Goal: Task Accomplishment & Management: Manage account settings

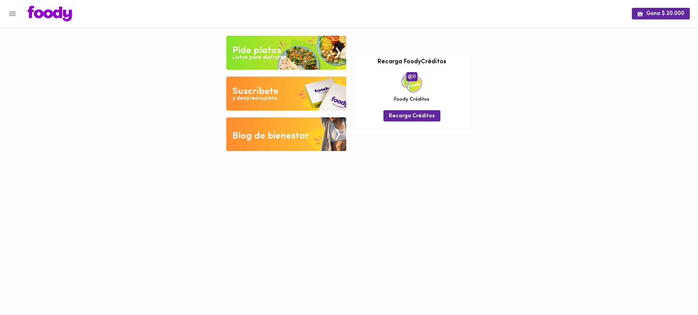
click at [349, 132] on div "Tu pago contraentrega por $- está pendiente , programa un plato para comenzar. …" at bounding box center [348, 90] width 251 height 128
click at [10, 16] on icon "Menu" at bounding box center [12, 14] width 9 height 9
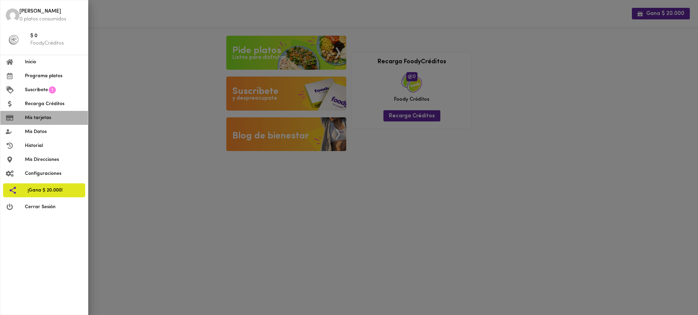
click at [45, 124] on li "Mis tarjetas" at bounding box center [44, 118] width 88 height 14
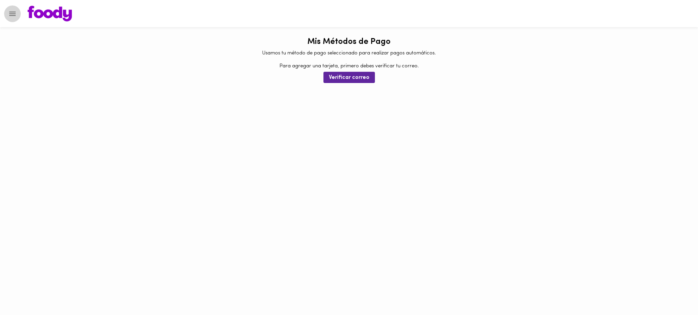
click at [10, 13] on icon "Menu" at bounding box center [12, 14] width 9 height 9
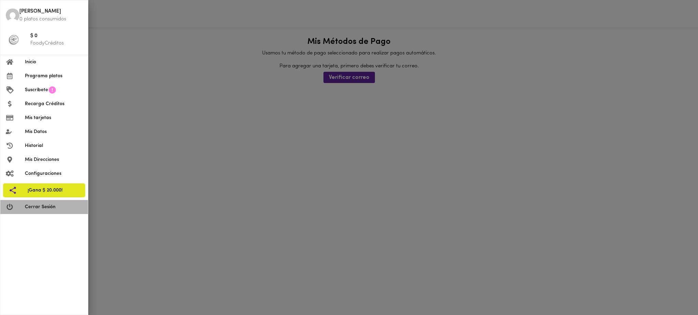
click at [45, 206] on span "Cerrar Sesión" at bounding box center [54, 207] width 58 height 7
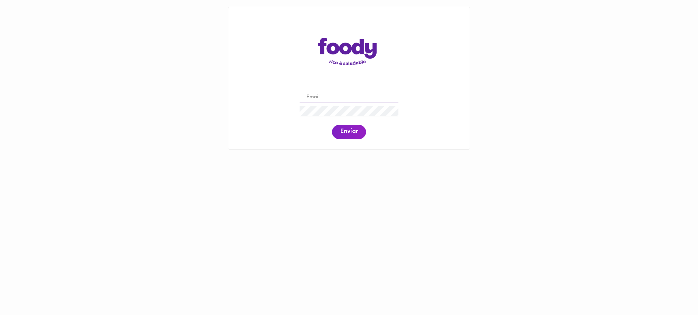
click at [338, 99] on input "email" at bounding box center [348, 97] width 99 height 11
paste input "[PERSON_NAME][EMAIL_ADDRESS][PERSON_NAME][DOMAIN_NAME]"
type input "[PERSON_NAME][EMAIL_ADDRESS][PERSON_NAME][DOMAIN_NAME]"
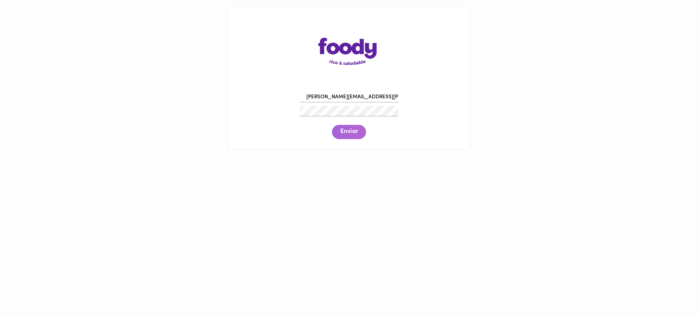
click at [350, 134] on span "Enviar" at bounding box center [349, 131] width 18 height 7
